Goal: Task Accomplishment & Management: Manage account settings

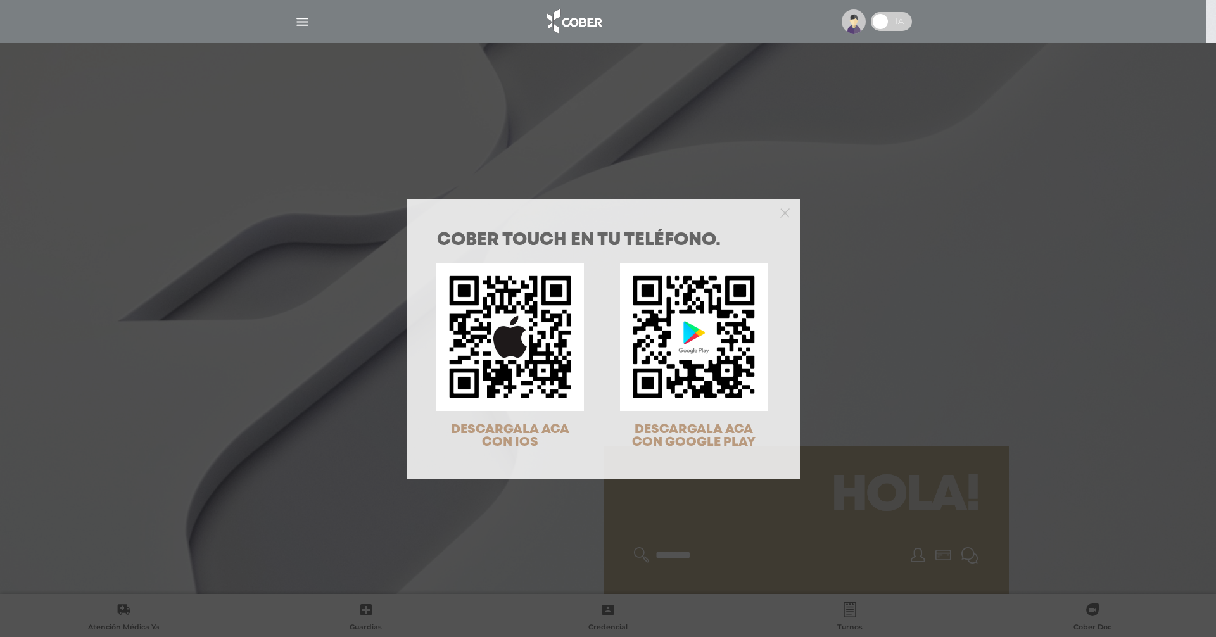
drag, startPoint x: 1051, startPoint y: 203, endPoint x: 1022, endPoint y: 191, distance: 31.9
click at [1049, 200] on div "COBER TOUCH en tu teléfono. DESCARGALA ACA CON IOS DESCARGALA ACA CON GOOGLE PL…" at bounding box center [608, 318] width 1216 height 637
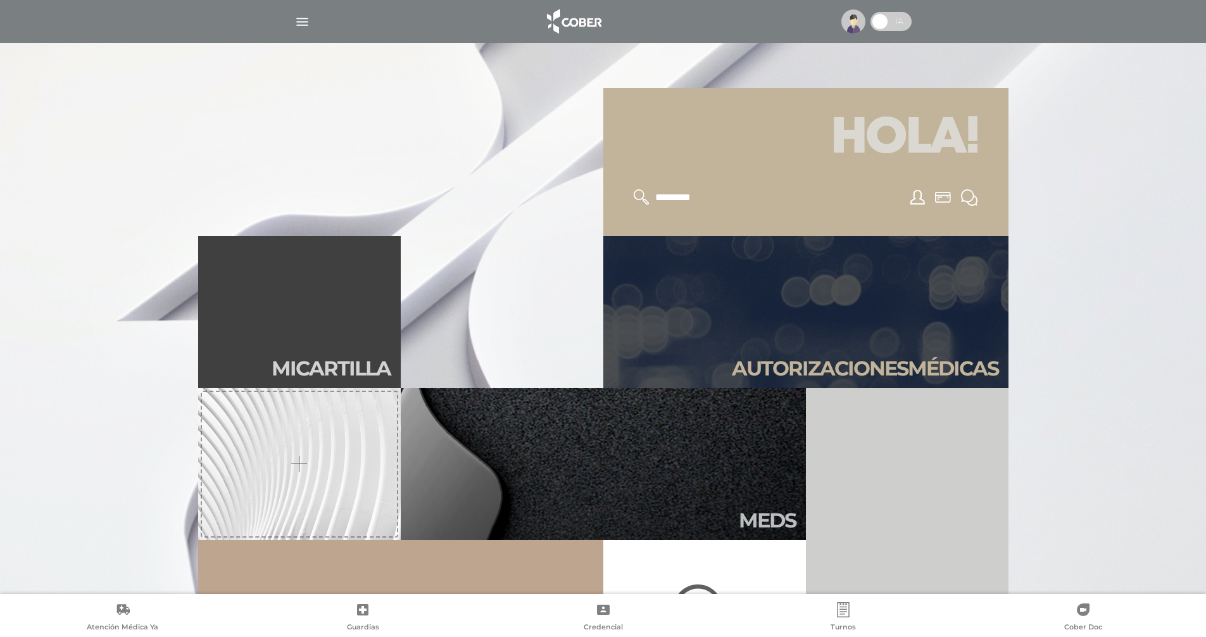
scroll to position [380, 0]
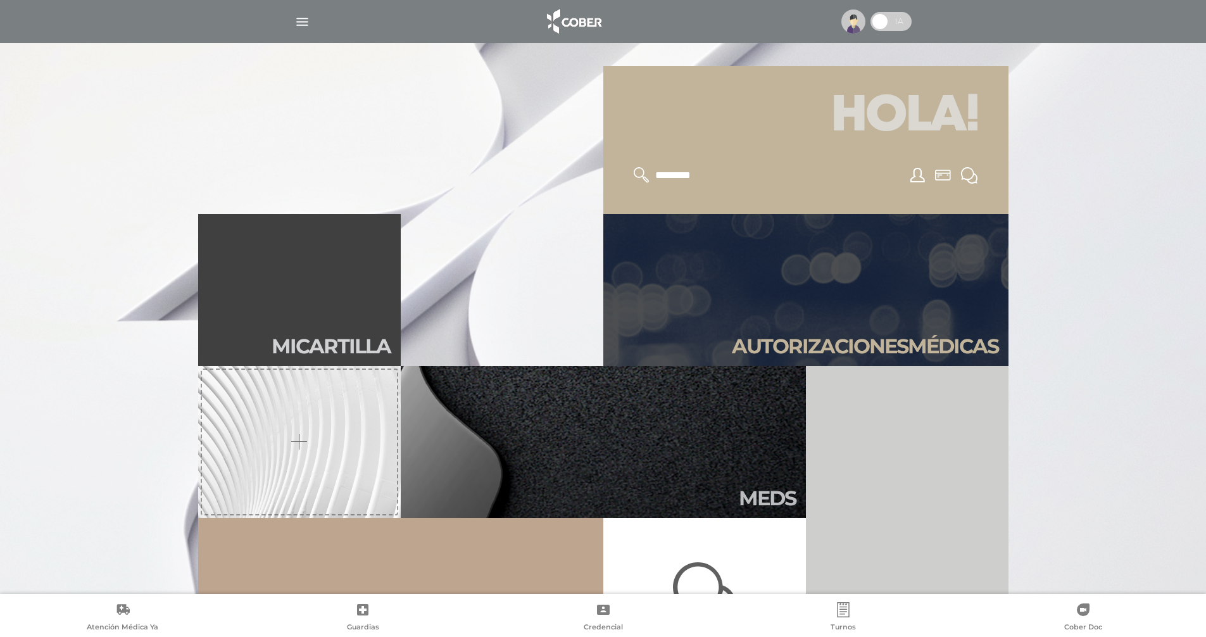
click at [307, 21] on img "button" at bounding box center [302, 22] width 16 height 16
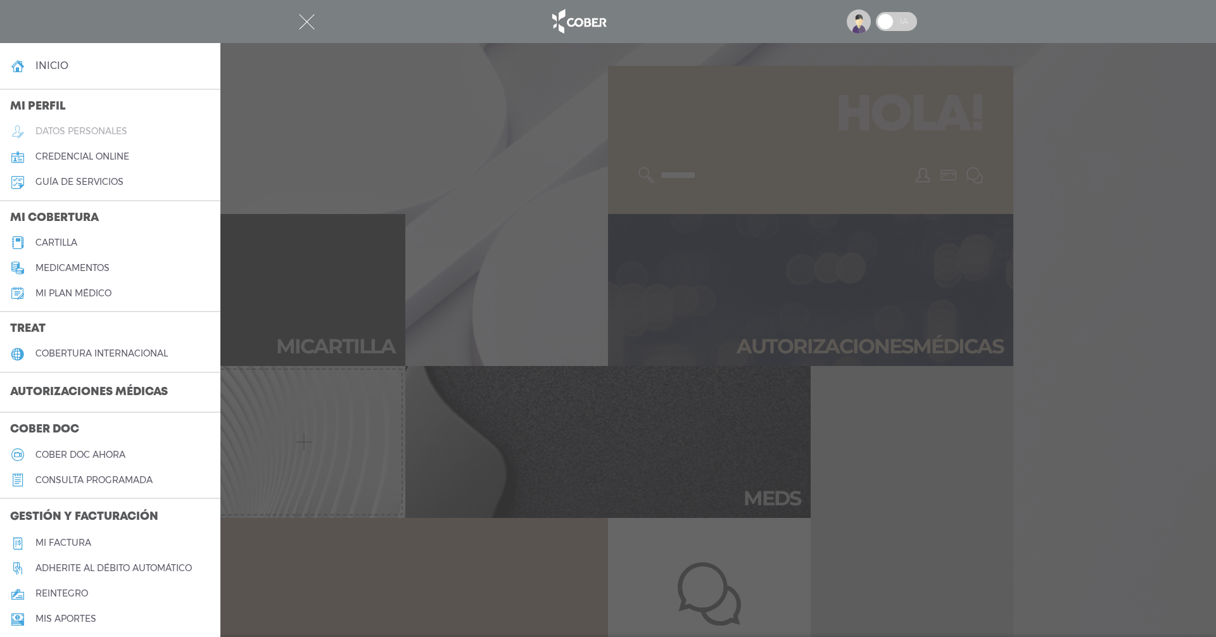
click at [115, 127] on h5 "datos personales" at bounding box center [81, 131] width 92 height 11
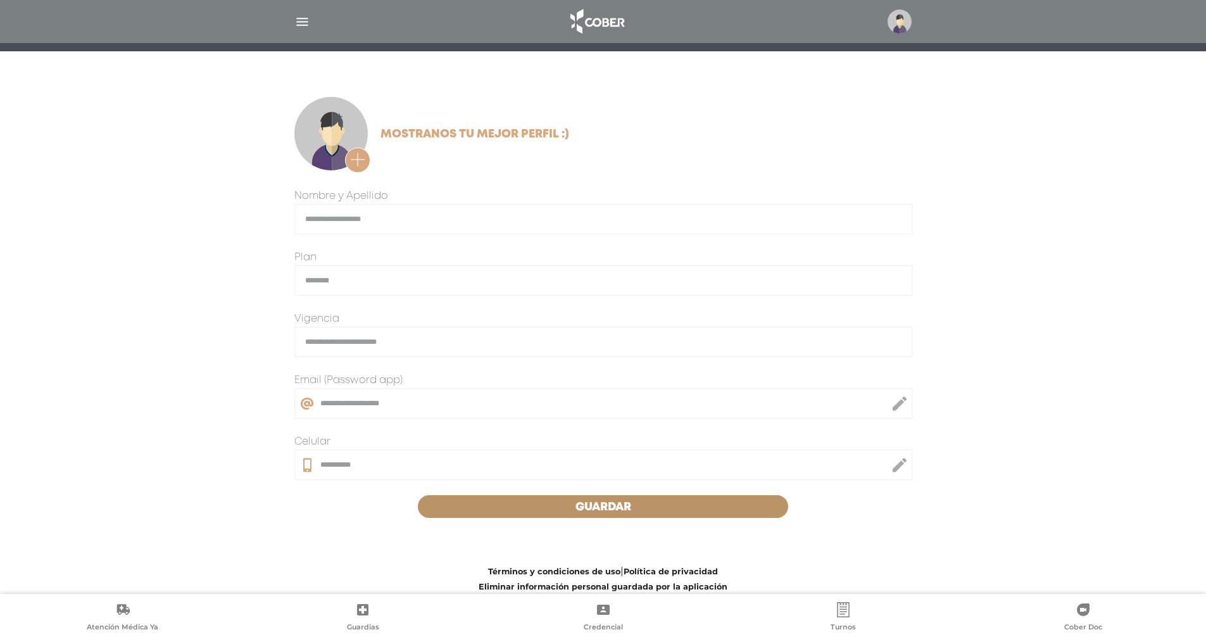
scroll to position [146, 0]
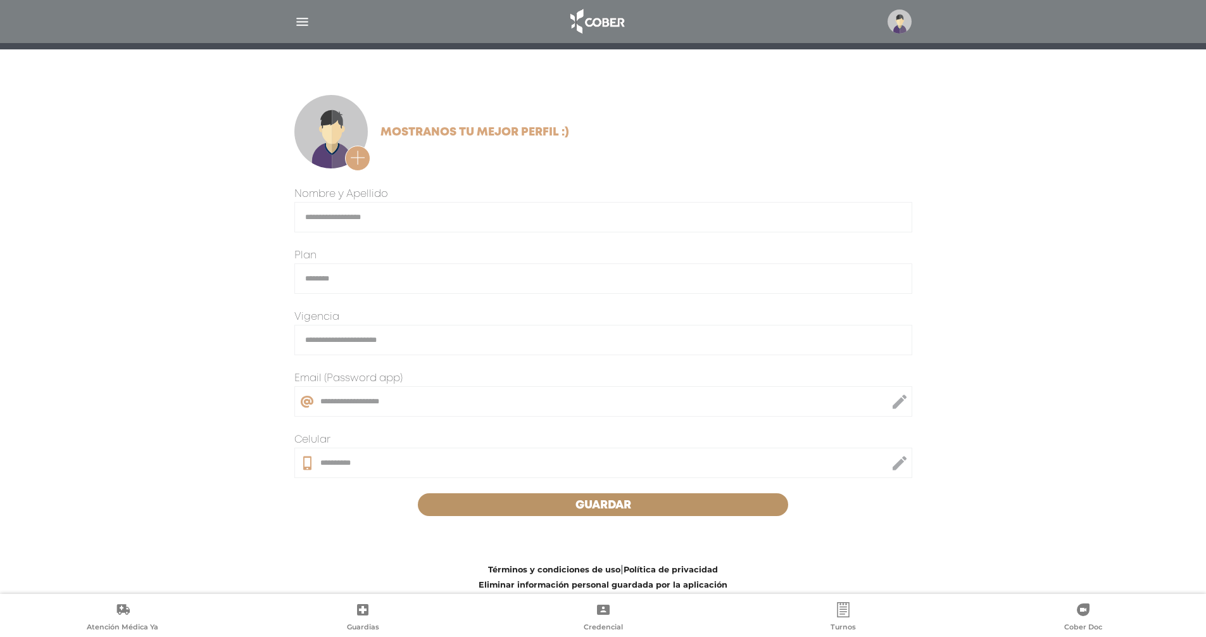
click at [902, 402] on icon at bounding box center [899, 401] width 15 height 30
click at [1081, 364] on div "**********" at bounding box center [603, 336] width 1206 height 512
